Goal: Task Accomplishment & Management: Complete application form

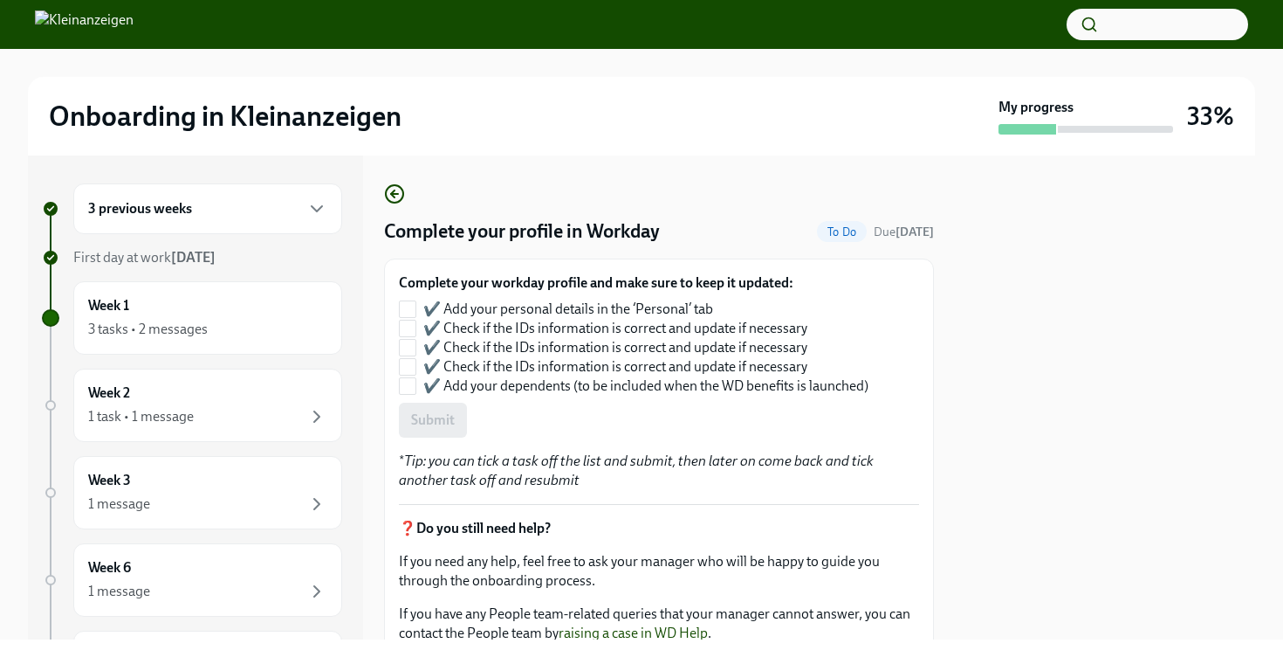
scroll to position [5, 0]
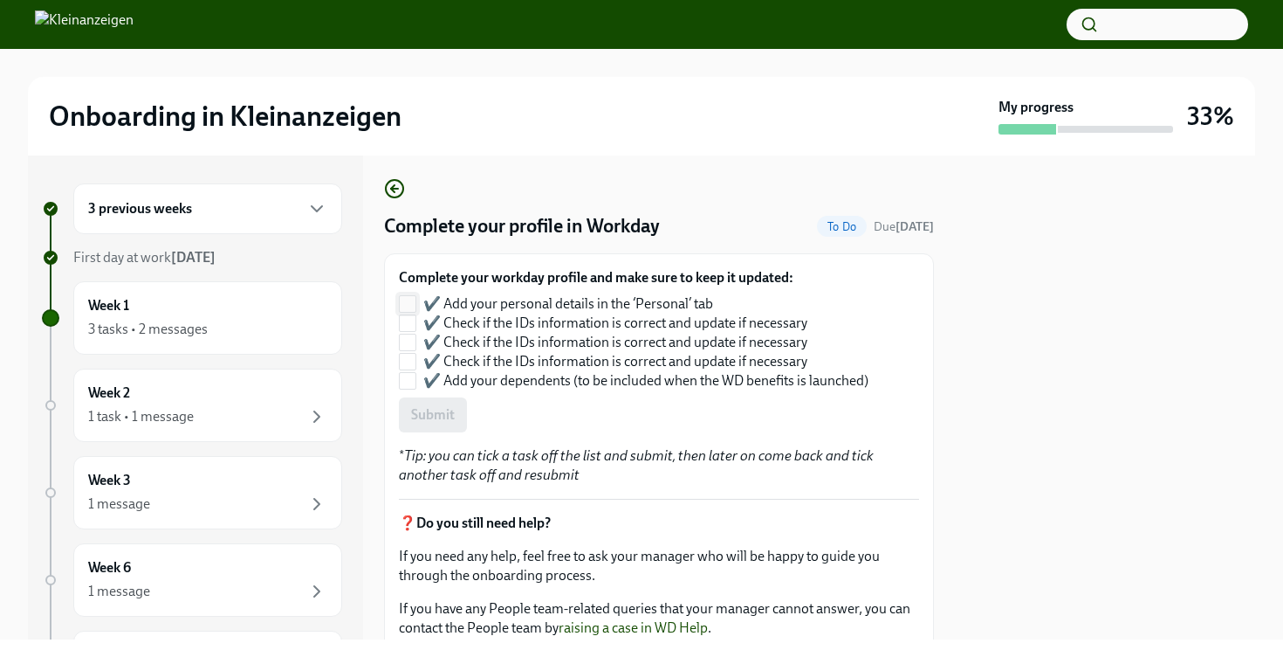
click at [409, 302] on input "✔️ Add your personal details in the ‘Personal’ tab" at bounding box center [408, 304] width 16 height 16
checkbox input "true"
click at [410, 319] on input "✔️ Check if the IDs information is correct and update if necessary" at bounding box center [408, 323] width 16 height 16
checkbox input "true"
click at [410, 336] on input "✔️ Check if the IDs information is correct and update if necessary" at bounding box center [408, 342] width 16 height 16
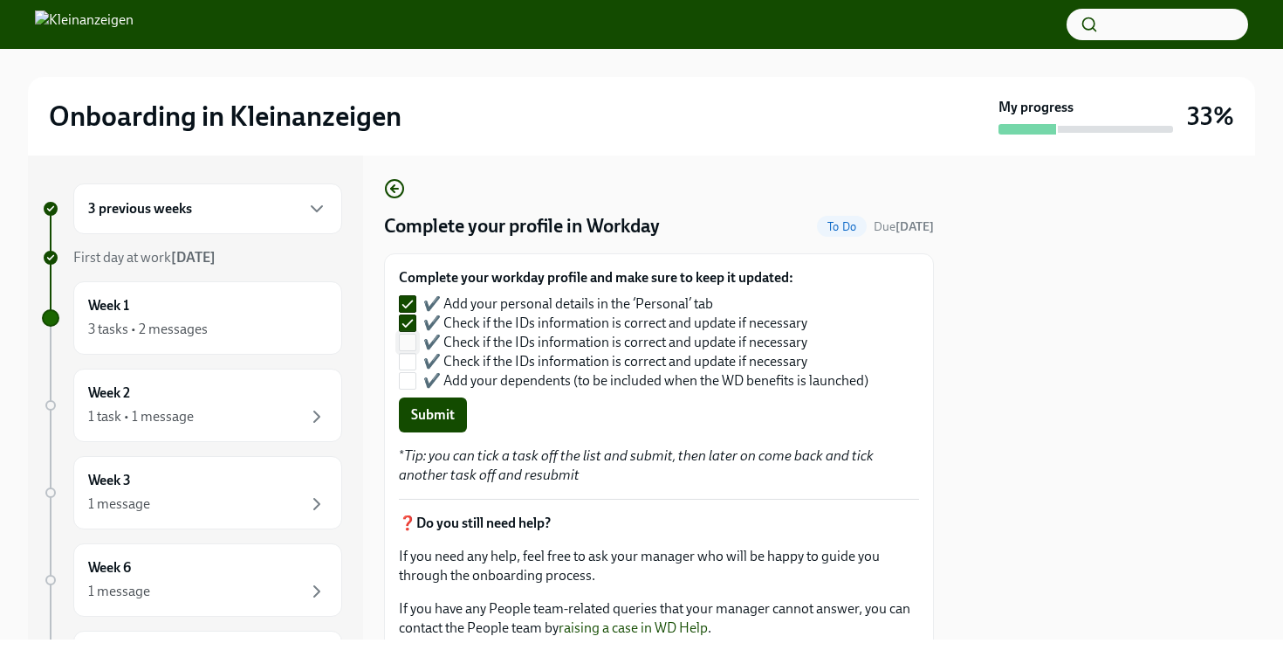
checkbox input "true"
click at [409, 360] on input "✔️ Check if the IDs information is correct and update if necessary" at bounding box center [408, 362] width 16 height 16
checkbox input "true"
click at [439, 415] on span "Submit" at bounding box center [433, 414] width 44 height 17
checkbox input "false"
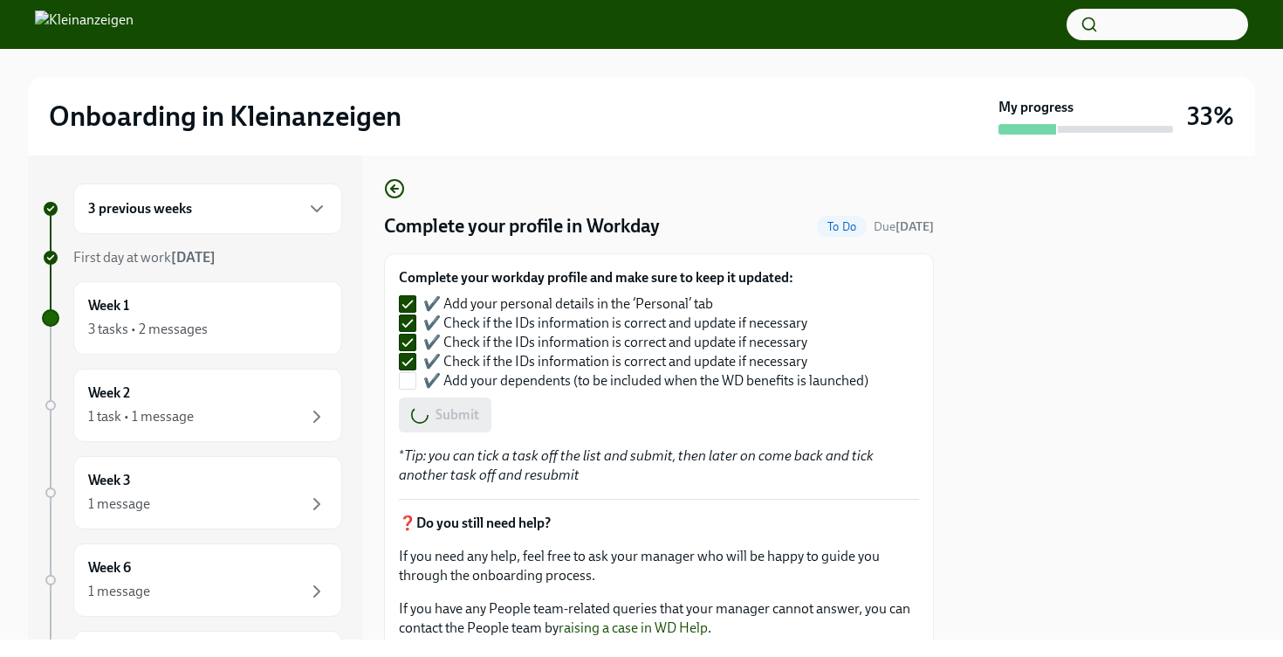
checkbox input "false"
checkbox input "true"
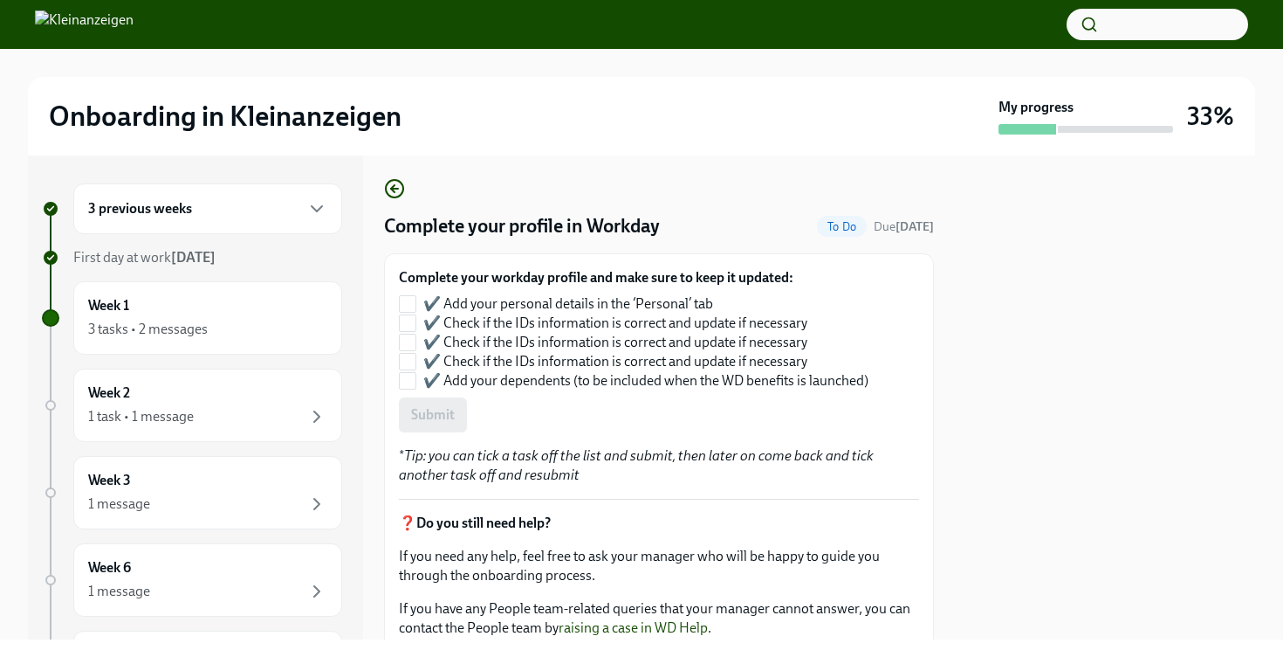
checkbox input "true"
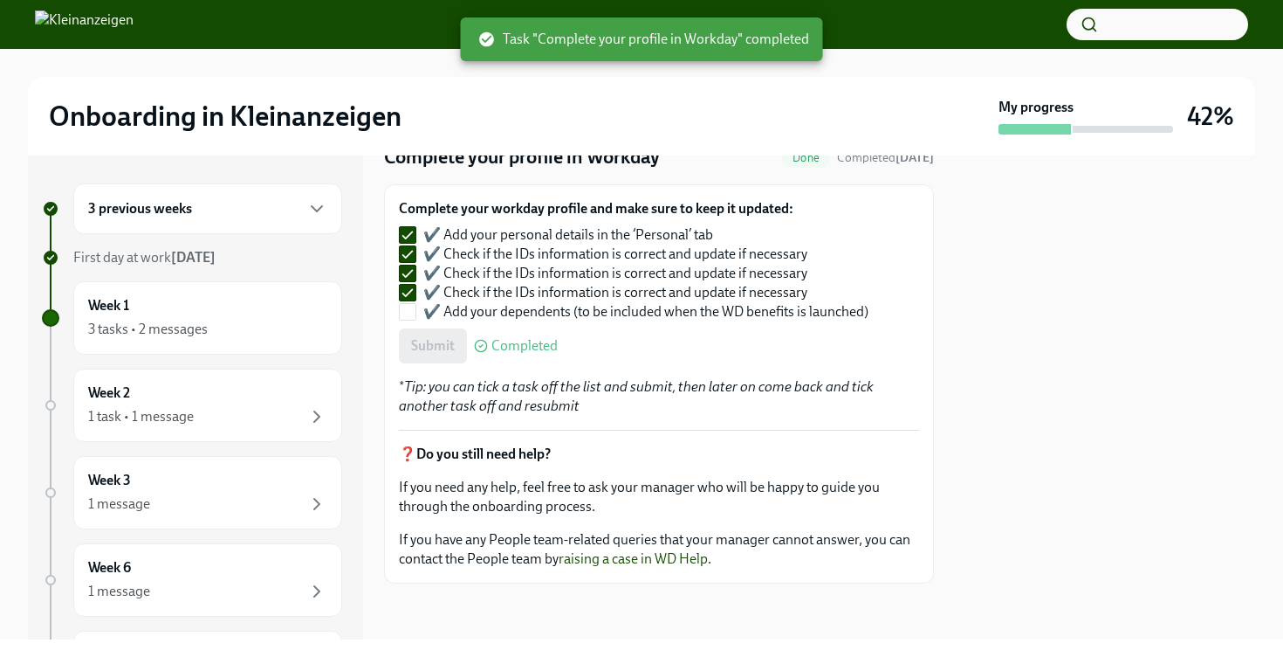
scroll to position [0, 0]
